Goal: Information Seeking & Learning: Learn about a topic

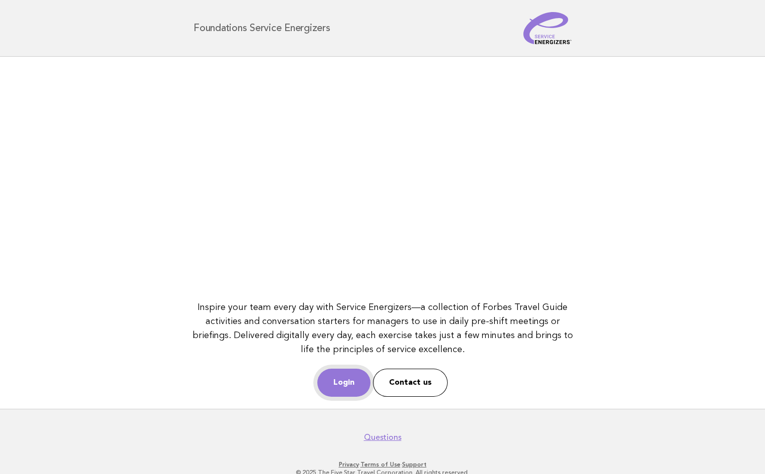
click at [329, 388] on link "Login" at bounding box center [343, 383] width 53 height 28
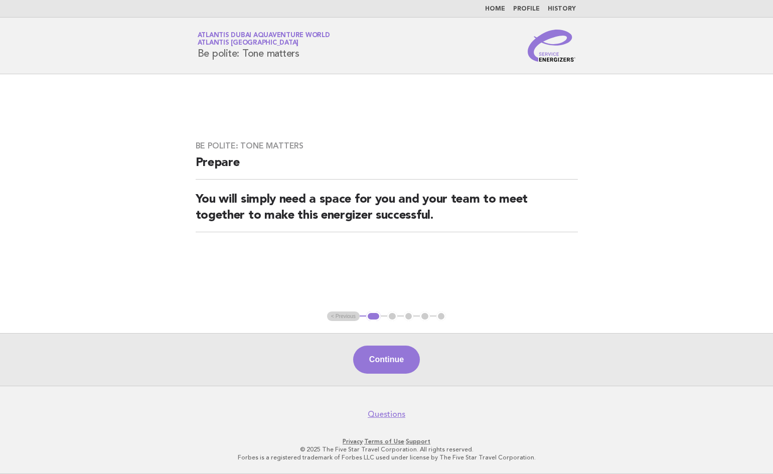
click at [495, 10] on link "Home" at bounding box center [495, 9] width 20 height 6
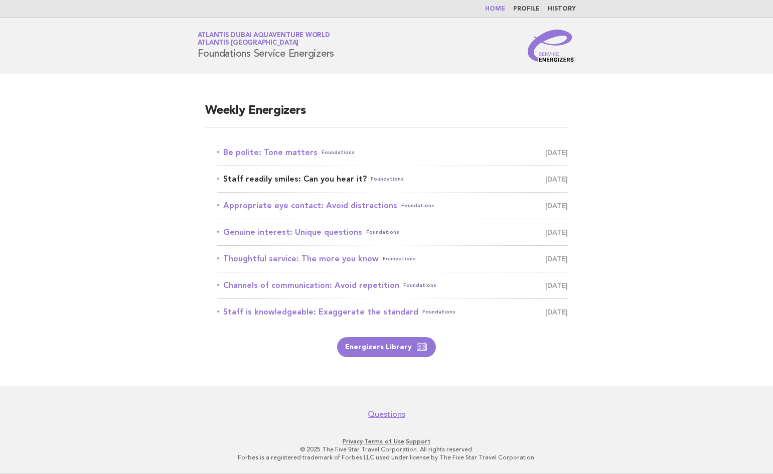
click at [545, 177] on span "September 21" at bounding box center [556, 179] width 23 height 14
click at [255, 175] on link "Staff readily smiles: Can you hear it? Foundations September 21" at bounding box center [392, 179] width 350 height 14
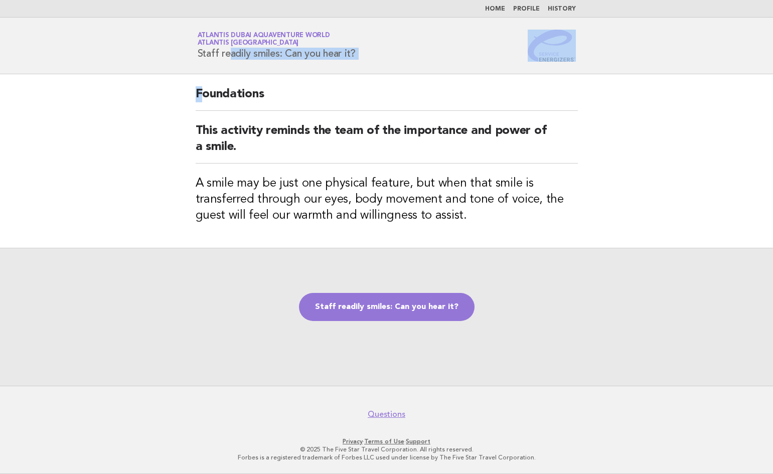
drag, startPoint x: 180, startPoint y: 74, endPoint x: 204, endPoint y: 90, distance: 28.9
click at [204, 90] on body "Home Profile History Service Energizers Atlantis Dubai Aquaventure World Atlant…" at bounding box center [386, 237] width 773 height 474
click at [231, 74] on div "Foundations This activity reminds the team of the importance and power of a smi…" at bounding box center [387, 160] width 406 height 173
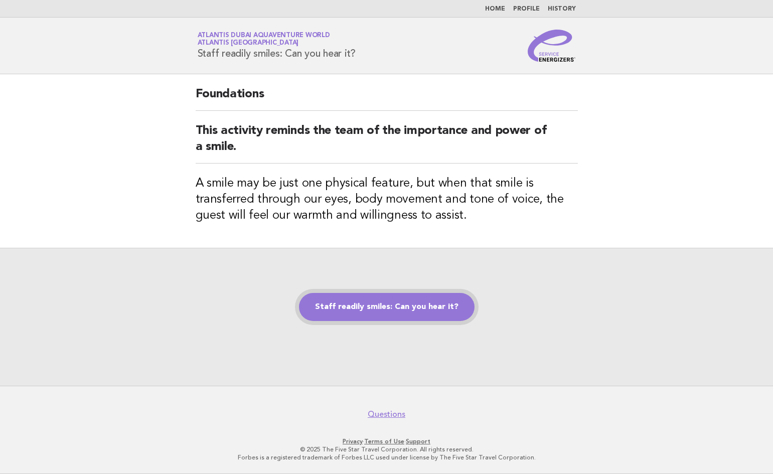
click at [419, 308] on link "Staff readily smiles: Can you hear it?" at bounding box center [386, 307] width 175 height 28
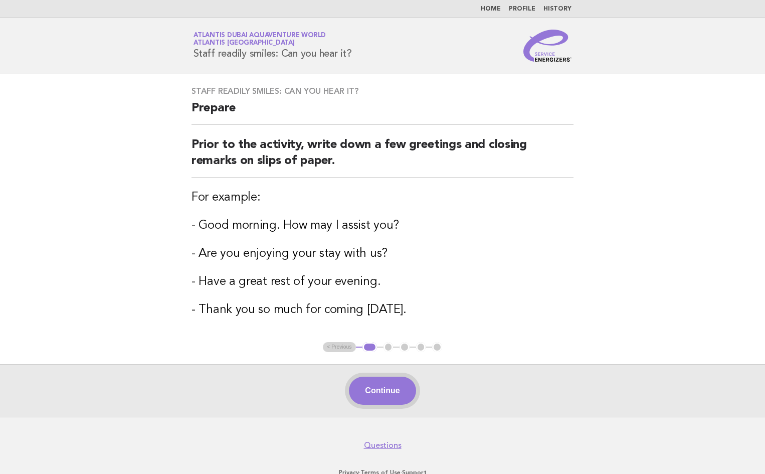
click at [378, 390] on button "Continue" at bounding box center [382, 391] width 67 height 28
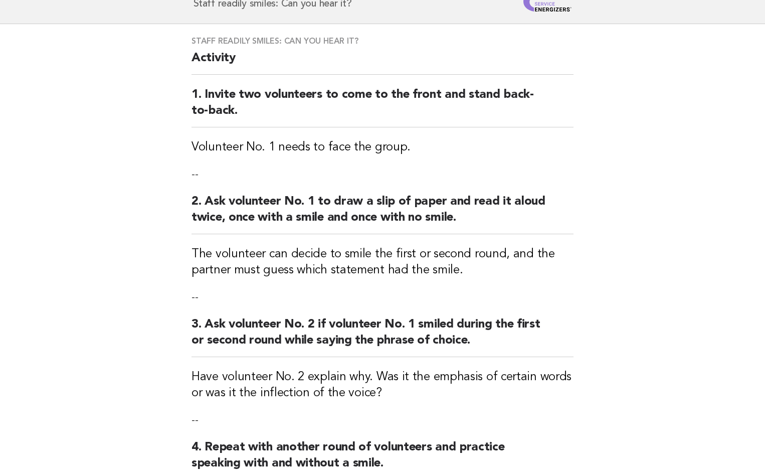
scroll to position [100, 0]
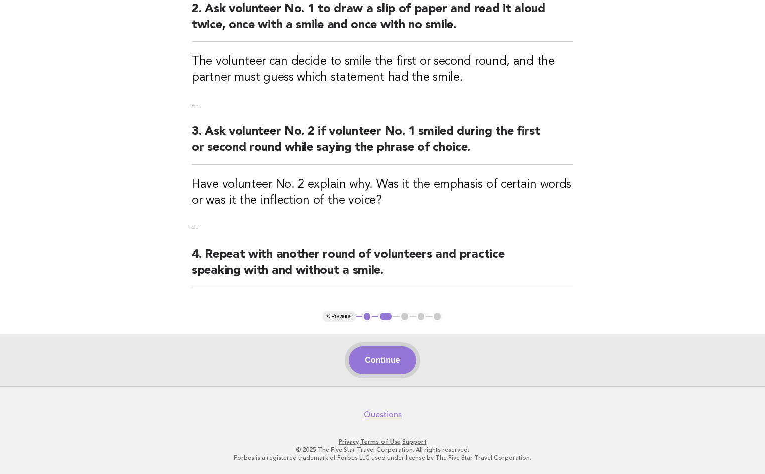
click at [379, 358] on button "Continue" at bounding box center [382, 360] width 67 height 28
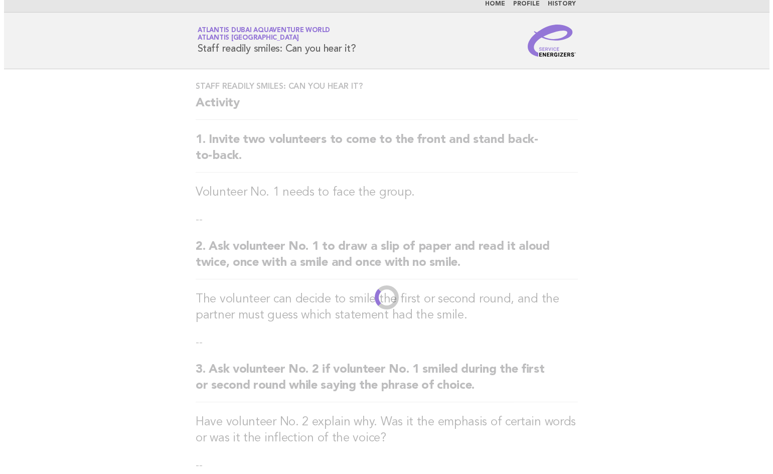
scroll to position [0, 0]
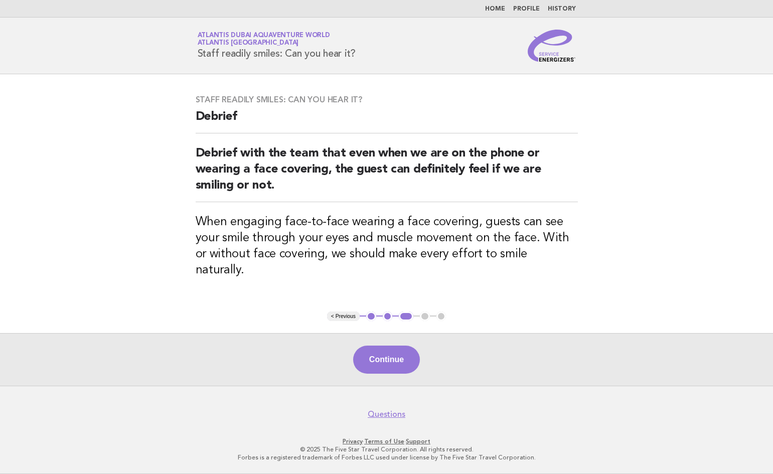
drag, startPoint x: 602, startPoint y: 62, endPoint x: 482, endPoint y: 49, distance: 120.0
click at [482, 49] on header "Service Energizers Atlantis Dubai Aquaventure World Atlantis [GEOGRAPHIC_DATA] …" at bounding box center [386, 46] width 773 height 57
drag, startPoint x: 614, startPoint y: 52, endPoint x: 187, endPoint y: 59, distance: 427.2
click at [187, 59] on header "Service Energizers Atlantis Dubai Aquaventure World Atlantis [GEOGRAPHIC_DATA] …" at bounding box center [386, 46] width 773 height 57
copy div "Staff readily smiles: Can you hear it?"
